Goal: Information Seeking & Learning: Learn about a topic

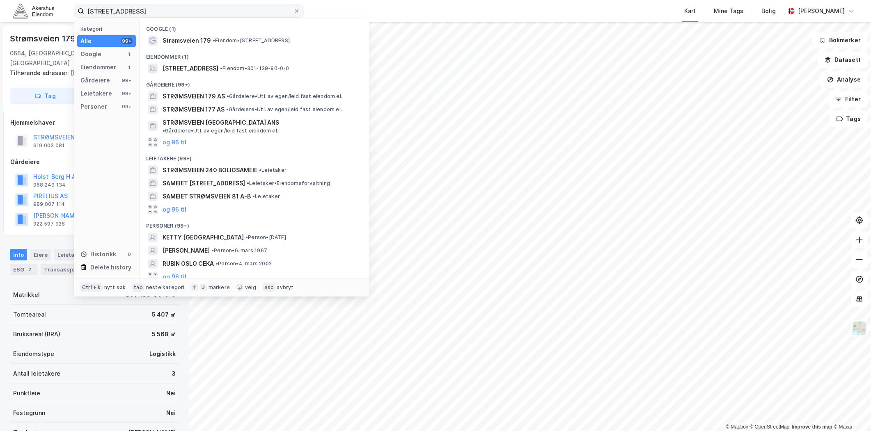
scroll to position [0, 0]
click at [219, 7] on input "[STREET_ADDRESS]" at bounding box center [188, 11] width 209 height 12
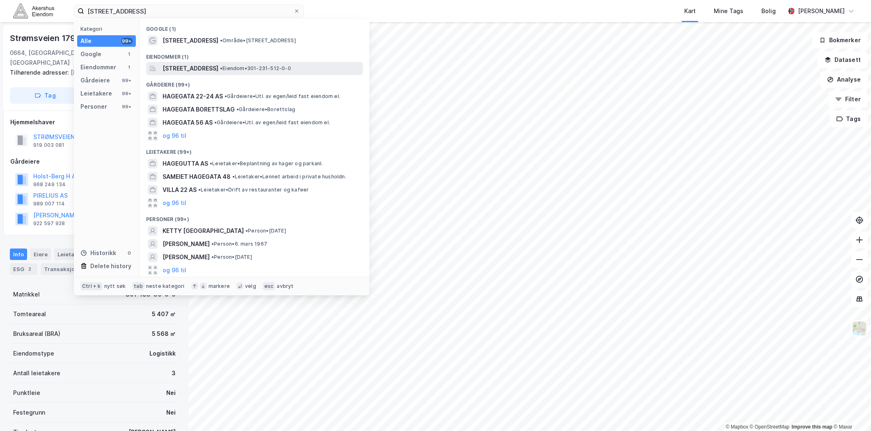
click at [186, 72] on span "[STREET_ADDRESS]" at bounding box center [191, 69] width 56 height 10
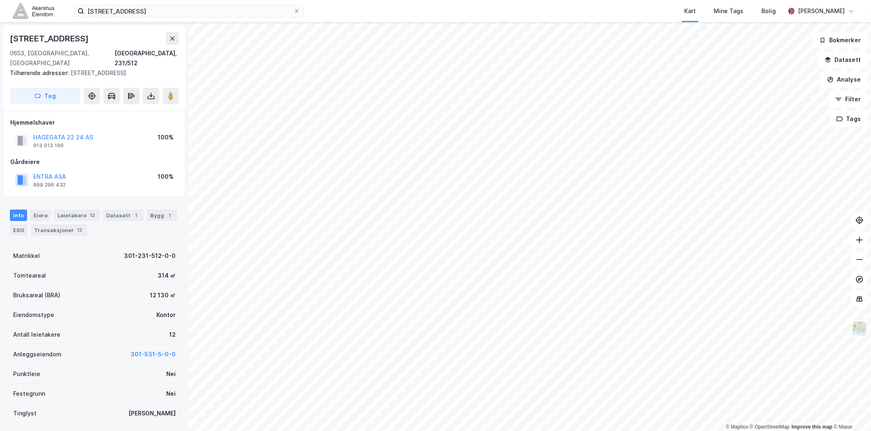
scroll to position [0, 0]
click at [103, 209] on div "Datasett 1" at bounding box center [123, 214] width 41 height 11
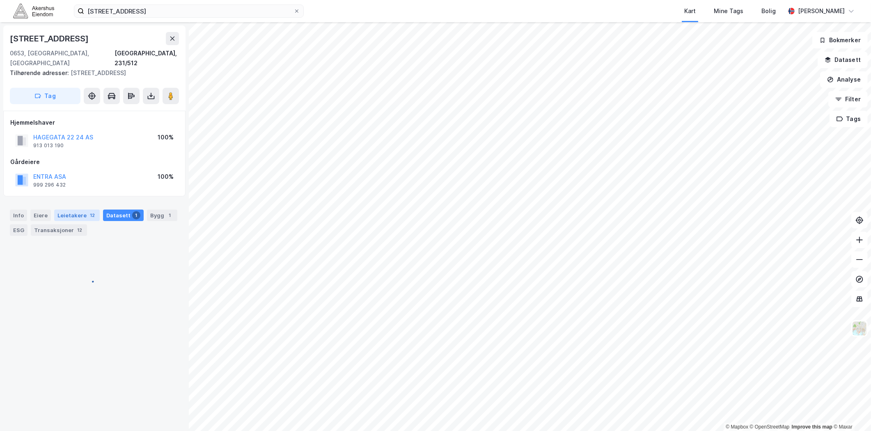
click at [88, 211] on div "12" at bounding box center [92, 215] width 8 height 8
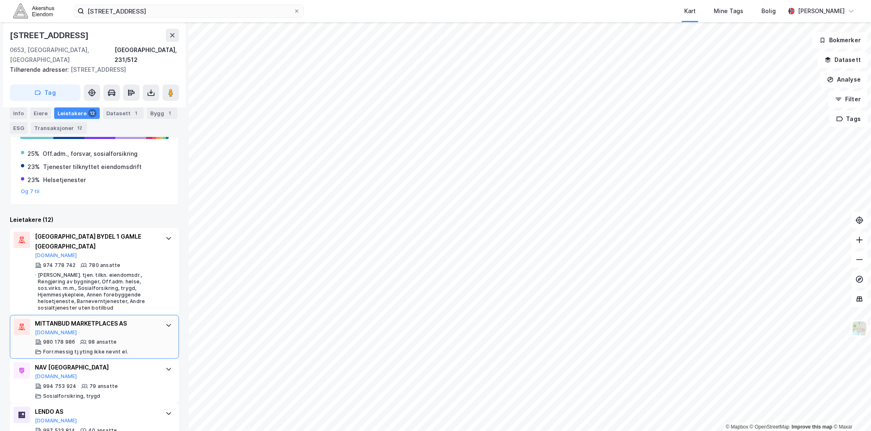
scroll to position [182, 0]
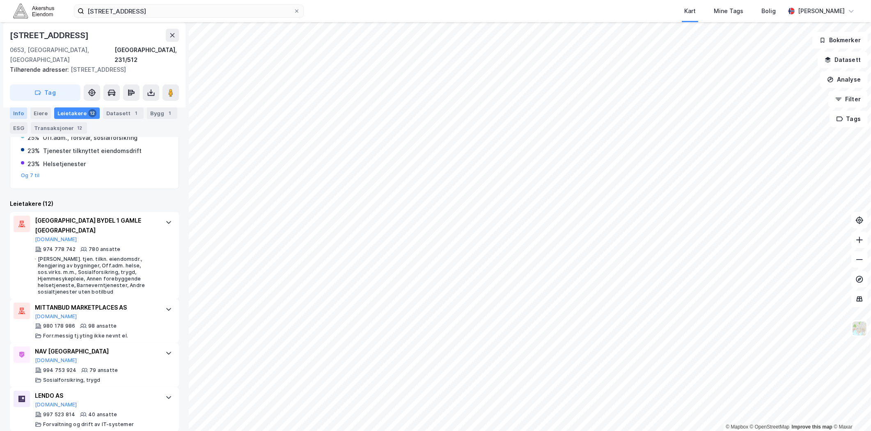
click at [16, 111] on div "Info" at bounding box center [18, 113] width 17 height 11
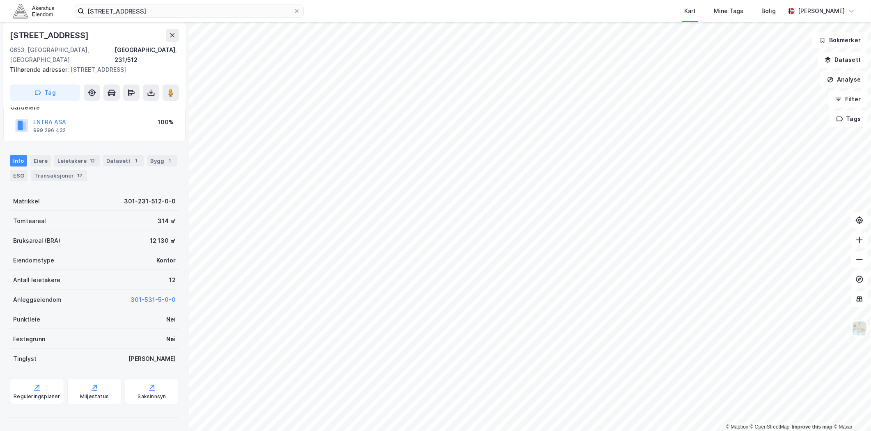
scroll to position [45, 0]
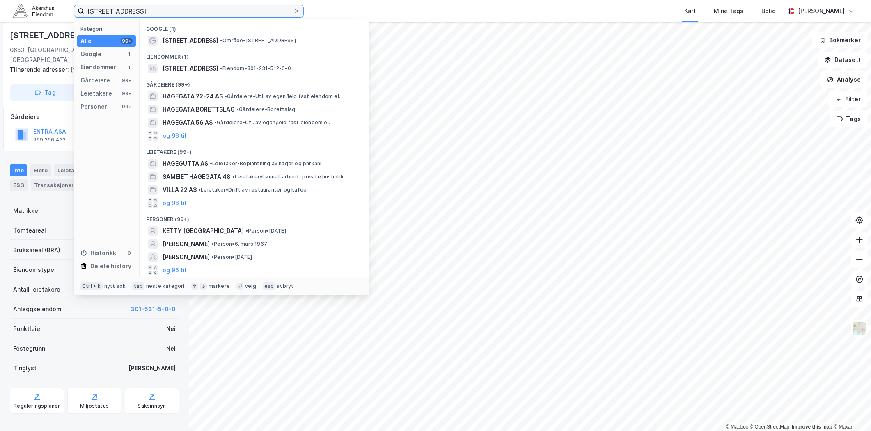
drag, startPoint x: 209, startPoint y: 8, endPoint x: 74, endPoint y: 14, distance: 135.1
click at [74, 14] on label "[STREET_ADDRESS]" at bounding box center [189, 11] width 230 height 13
paste input "Alfaset 3. industrivei 4, 0668"
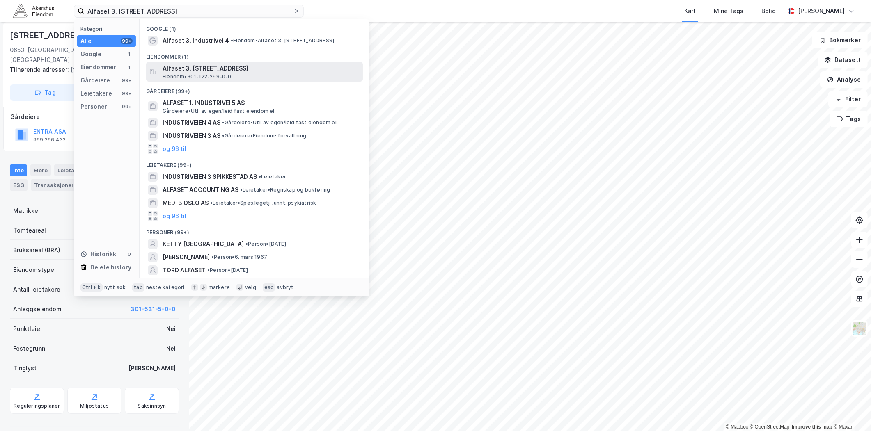
click at [222, 74] on span "Eiendom • 301-122-299-0-0" at bounding box center [197, 76] width 69 height 7
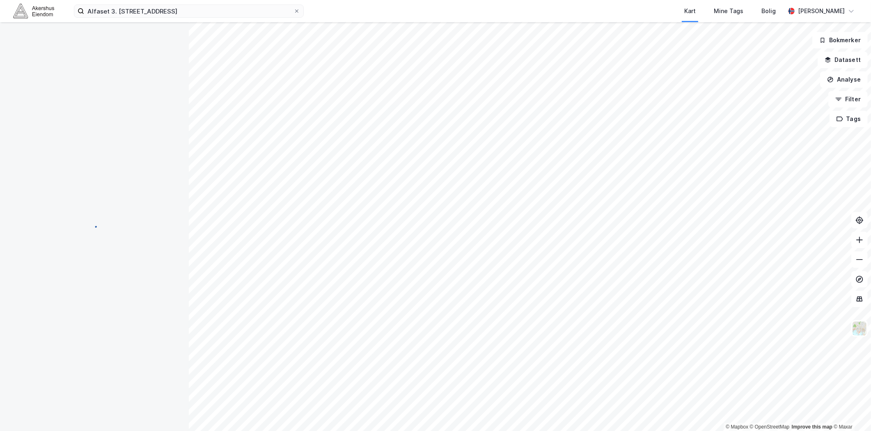
scroll to position [45, 0]
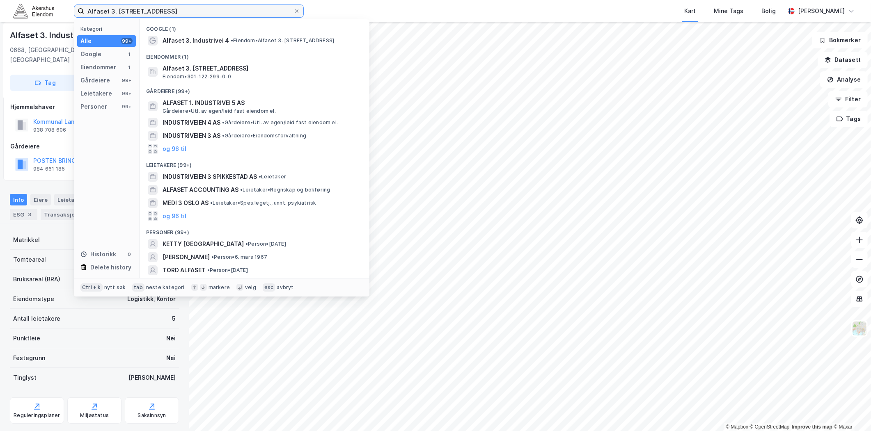
click at [206, 9] on input "Alfaset 3. [STREET_ADDRESS]" at bounding box center [188, 11] width 209 height 12
click at [205, 8] on input "Alfaset 3. [STREET_ADDRESS]" at bounding box center [188, 11] width 209 height 12
paste input "Selma [STREET_ADDRESS]"
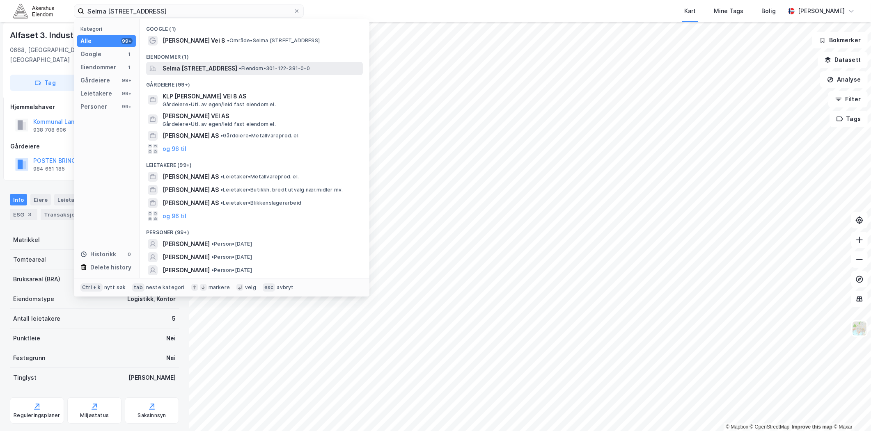
click at [200, 66] on span "Selma [STREET_ADDRESS]" at bounding box center [200, 69] width 75 height 10
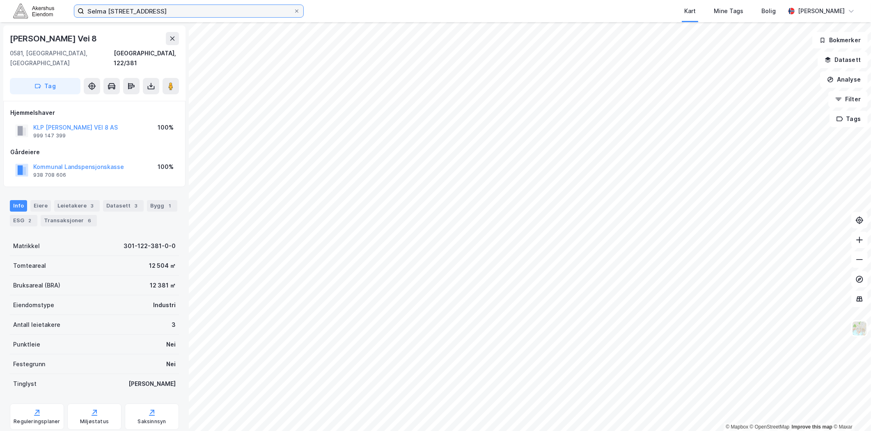
click at [163, 16] on input "Selma [STREET_ADDRESS]" at bounding box center [188, 11] width 209 height 12
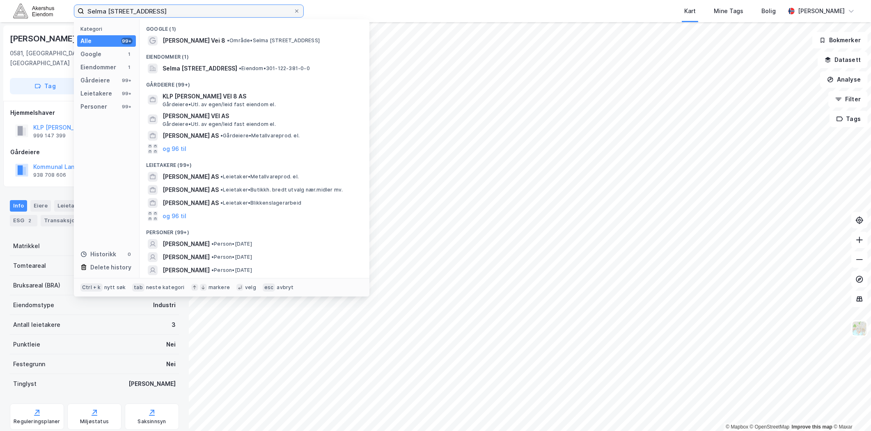
click at [163, 16] on input "Selma [STREET_ADDRESS]" at bounding box center [188, 11] width 209 height 12
paste input "[STREET_ADDRESS]"
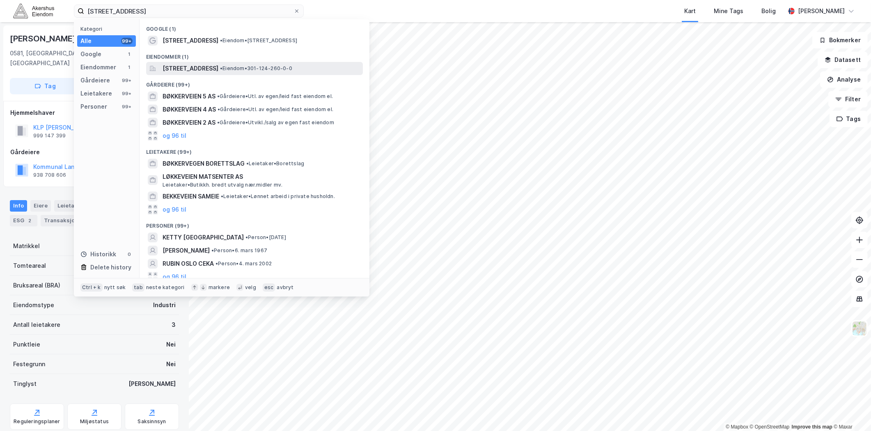
click at [218, 70] on span "[STREET_ADDRESS]" at bounding box center [191, 69] width 56 height 10
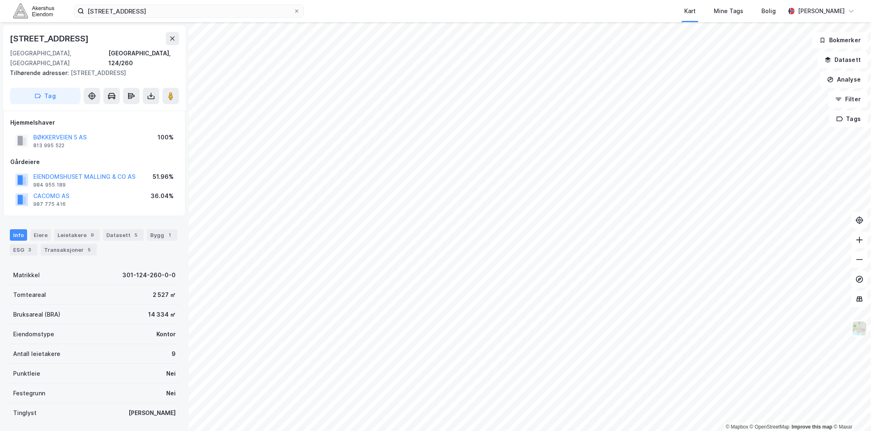
scroll to position [1, 0]
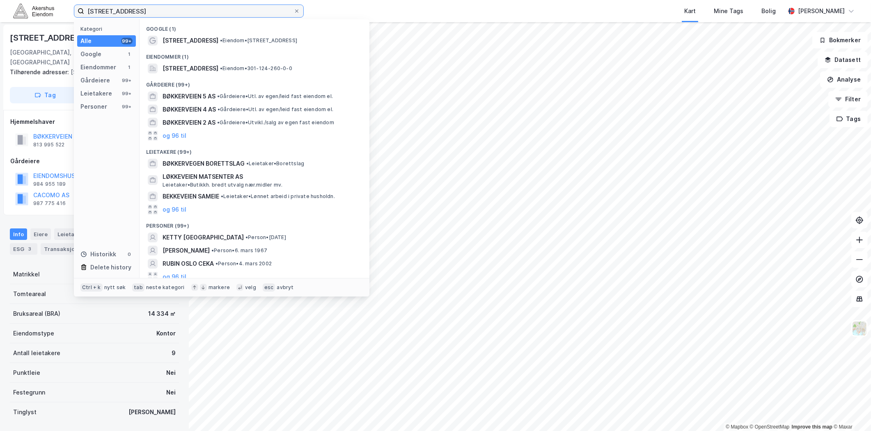
click at [167, 14] on input "[STREET_ADDRESS]" at bounding box center [188, 11] width 209 height 12
paste input "Karvesvingen 7"
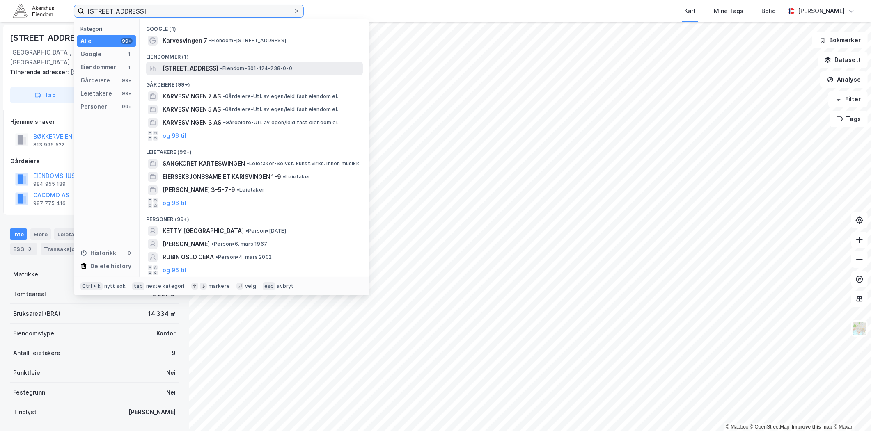
type input "[STREET_ADDRESS]"
click at [197, 72] on span "[STREET_ADDRESS]" at bounding box center [191, 69] width 56 height 10
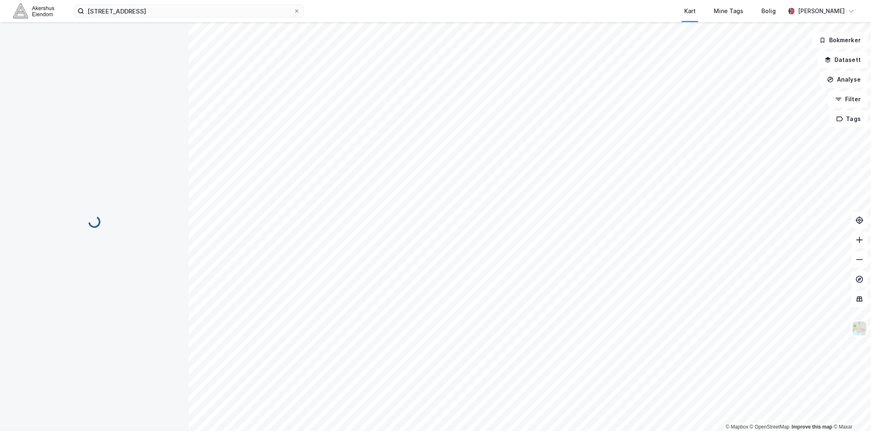
scroll to position [1, 0]
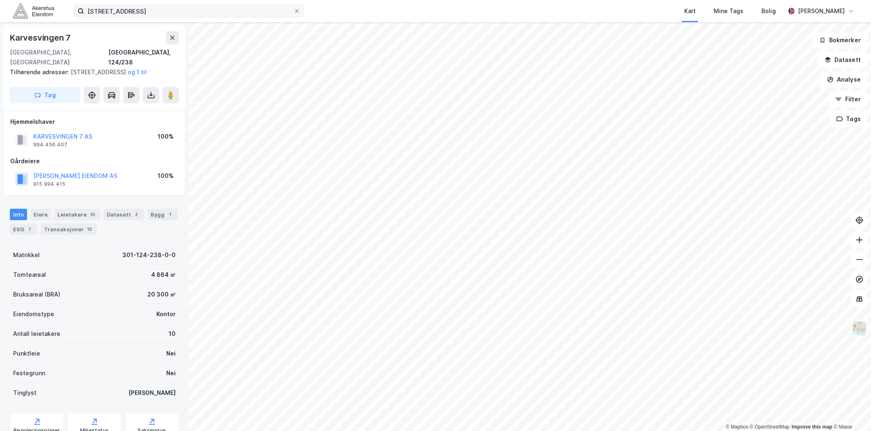
click at [304, 5] on div "[STREET_ADDRESS] Kart Mine Tags Bolig [PERSON_NAME]" at bounding box center [435, 11] width 871 height 22
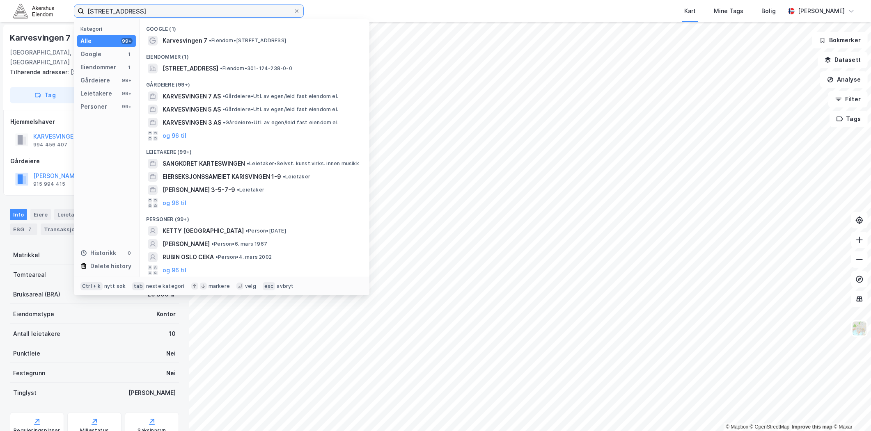
click at [279, 14] on input "[STREET_ADDRESS]" at bounding box center [188, 11] width 209 height 12
click at [296, 13] on icon at bounding box center [296, 11] width 5 height 5
click at [293, 13] on input "[STREET_ADDRESS]" at bounding box center [188, 11] width 209 height 12
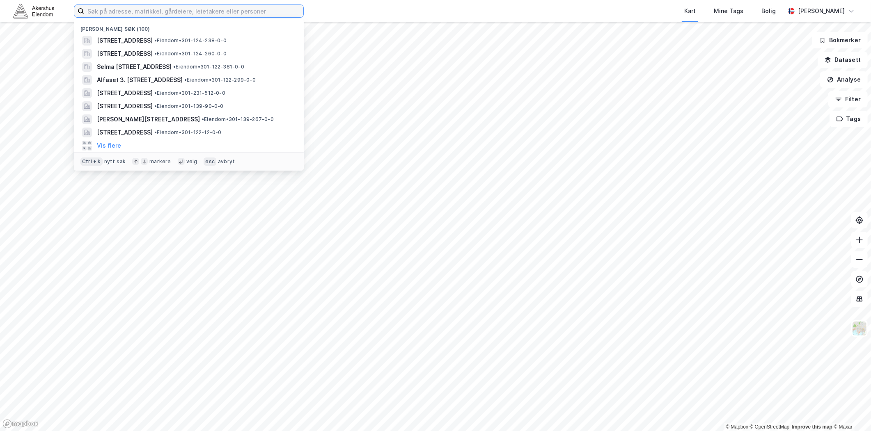
paste input "[STREET_ADDRESS]"
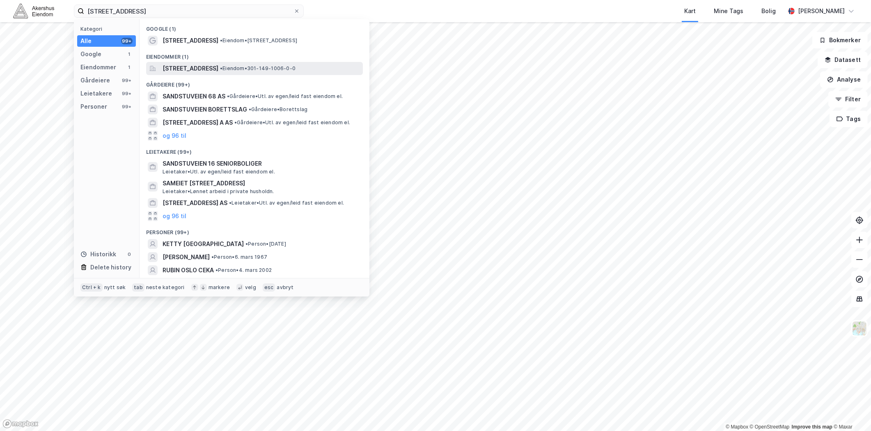
click at [218, 72] on span "[STREET_ADDRESS]" at bounding box center [191, 69] width 56 height 10
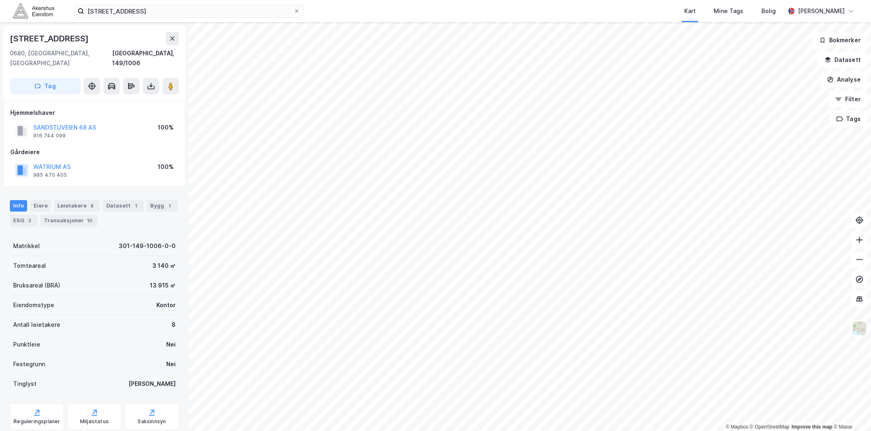
scroll to position [1, 0]
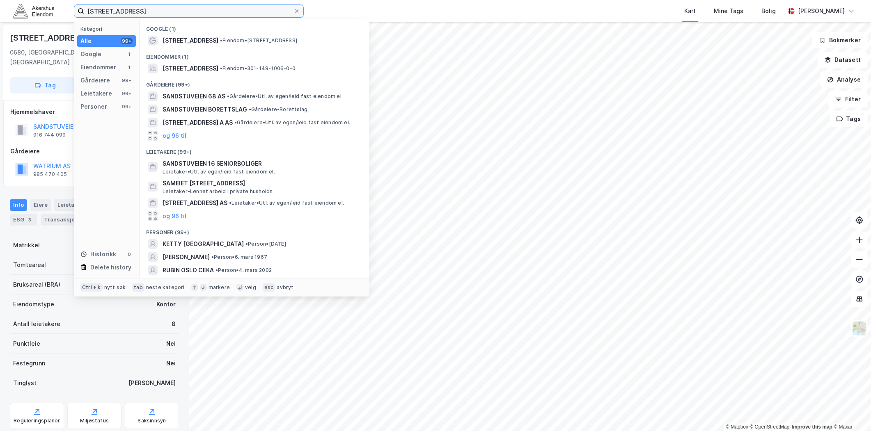
drag, startPoint x: 260, startPoint y: 10, endPoint x: 52, endPoint y: 7, distance: 208.5
click at [52, 7] on div "[STREET_ADDRESS] Kategori Alle 99+ Google 1 Eiendommer 1 Gårdeiere 99+ Leietake…" at bounding box center [435, 11] width 871 height 22
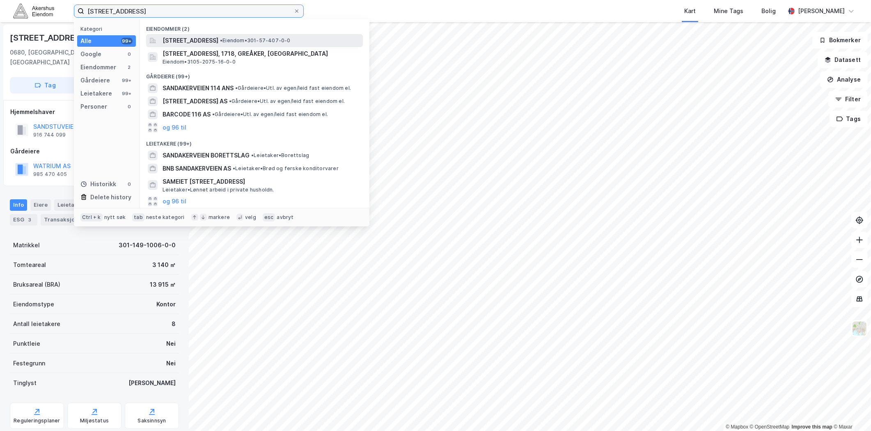
type input "[STREET_ADDRESS]"
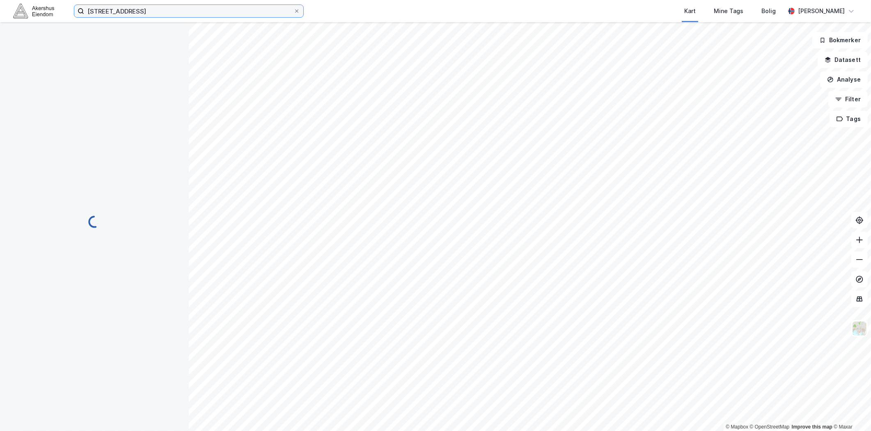
scroll to position [1, 0]
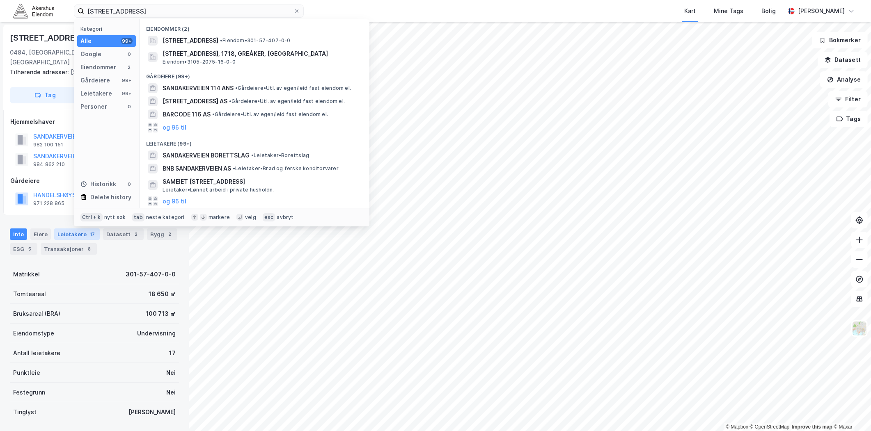
click at [57, 229] on div "Leietakere 17" at bounding box center [77, 234] width 46 height 11
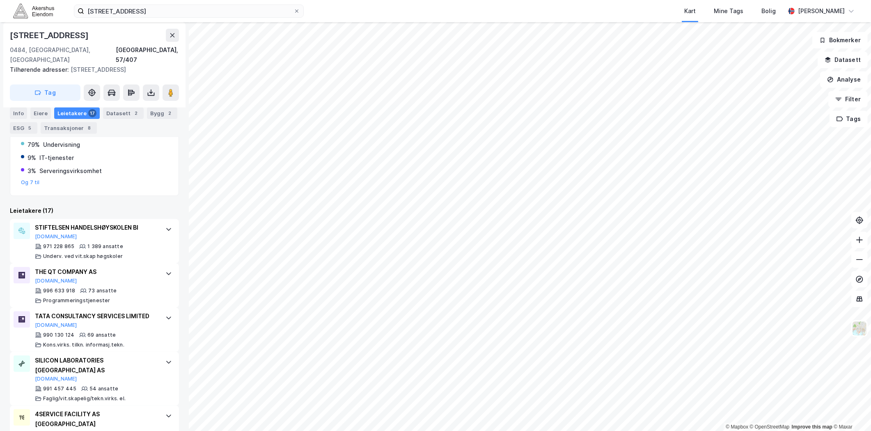
scroll to position [137, 0]
